Goal: Find specific page/section: Find specific page/section

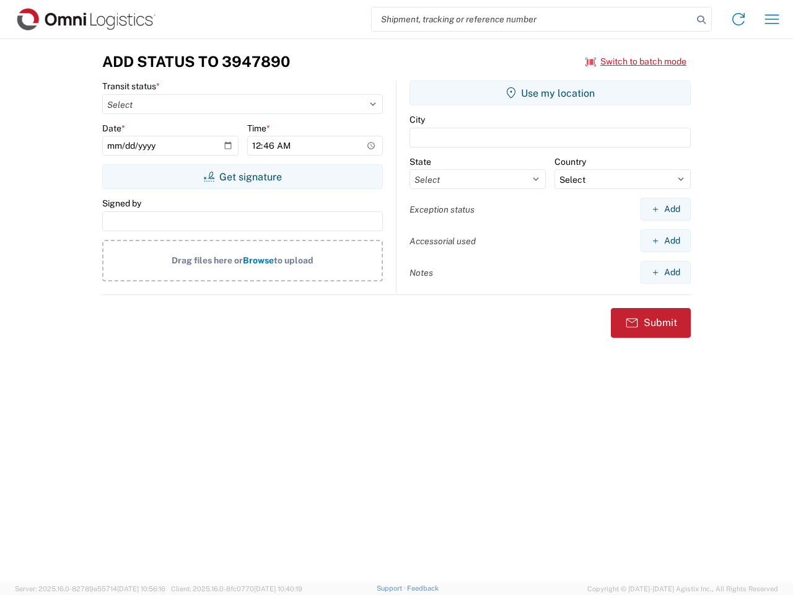
click at [532, 19] on input "search" at bounding box center [532, 19] width 321 height 24
click at [702, 20] on icon at bounding box center [701, 19] width 17 height 17
click at [739, 19] on icon at bounding box center [739, 19] width 20 height 20
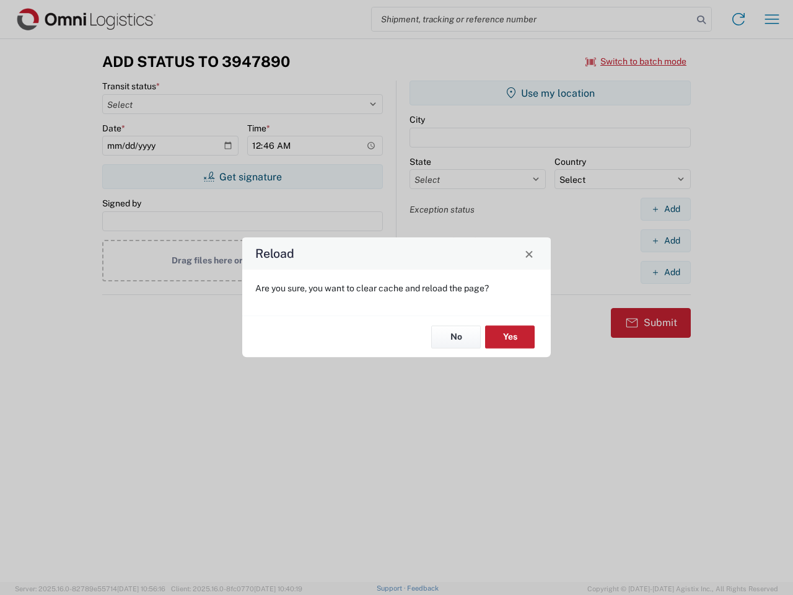
click at [772, 19] on div "Reload Are you sure, you want to clear cache and reload the page? No Yes" at bounding box center [396, 297] width 793 height 595
click at [637, 61] on div "Reload Are you sure, you want to clear cache and reload the page? No Yes" at bounding box center [396, 297] width 793 height 595
click at [242, 177] on div "Reload Are you sure, you want to clear cache and reload the page? No Yes" at bounding box center [396, 297] width 793 height 595
click at [550, 93] on div "Reload Are you sure, you want to clear cache and reload the page? No Yes" at bounding box center [396, 297] width 793 height 595
click at [666, 209] on div "Reload Are you sure, you want to clear cache and reload the page? No Yes" at bounding box center [396, 297] width 793 height 595
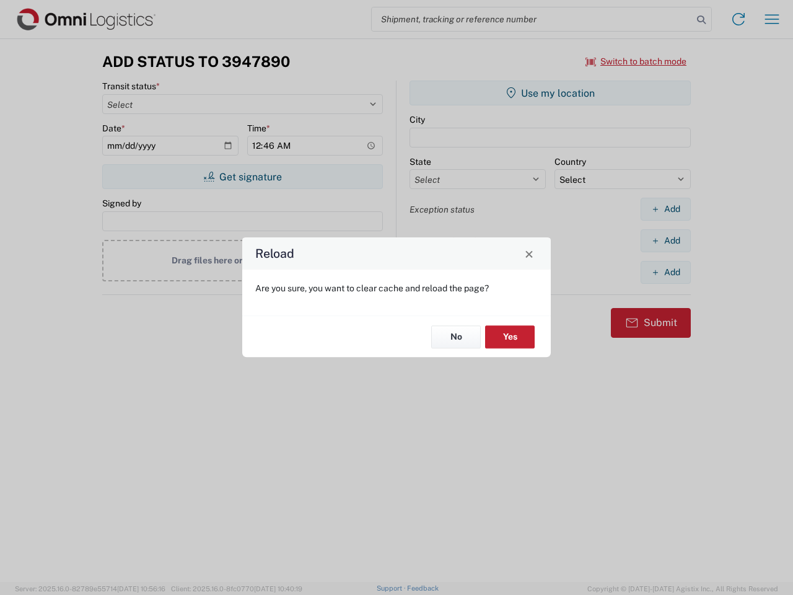
click at [666, 240] on div "Reload Are you sure, you want to clear cache and reload the page? No Yes" at bounding box center [396, 297] width 793 height 595
click at [666, 272] on div "Reload Are you sure, you want to clear cache and reload the page? No Yes" at bounding box center [396, 297] width 793 height 595
